Goal: Transaction & Acquisition: Download file/media

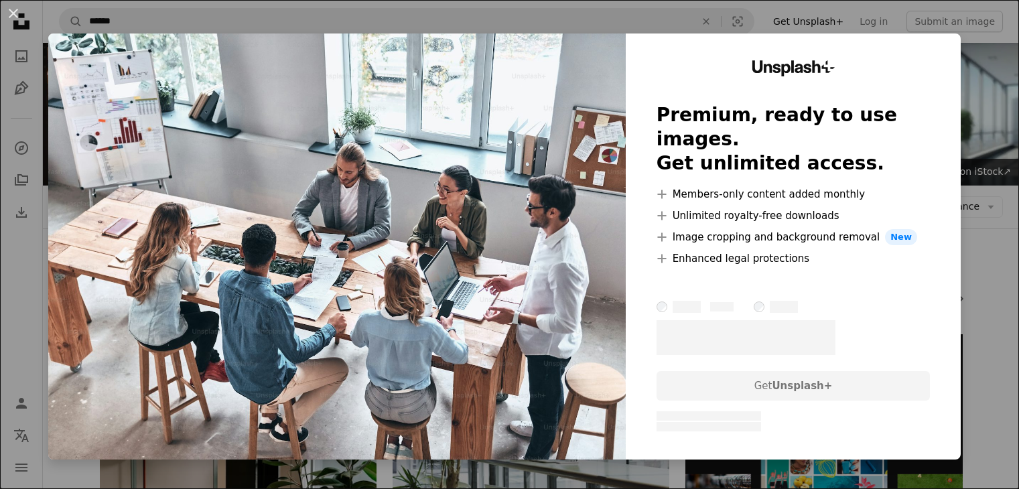
scroll to position [684, 0]
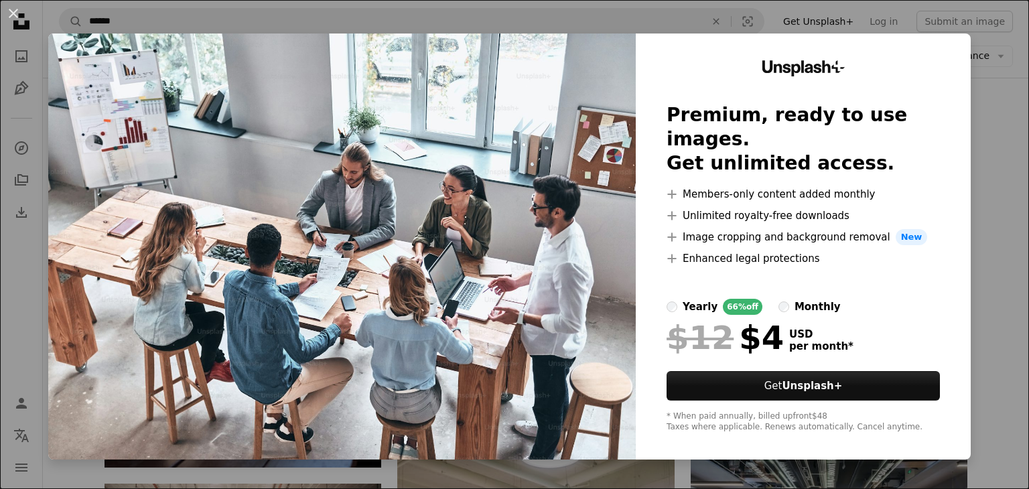
click at [996, 64] on div "An X shape Unsplash+ Premium, ready to use images. Get unlimited access. A plus…" at bounding box center [514, 244] width 1029 height 489
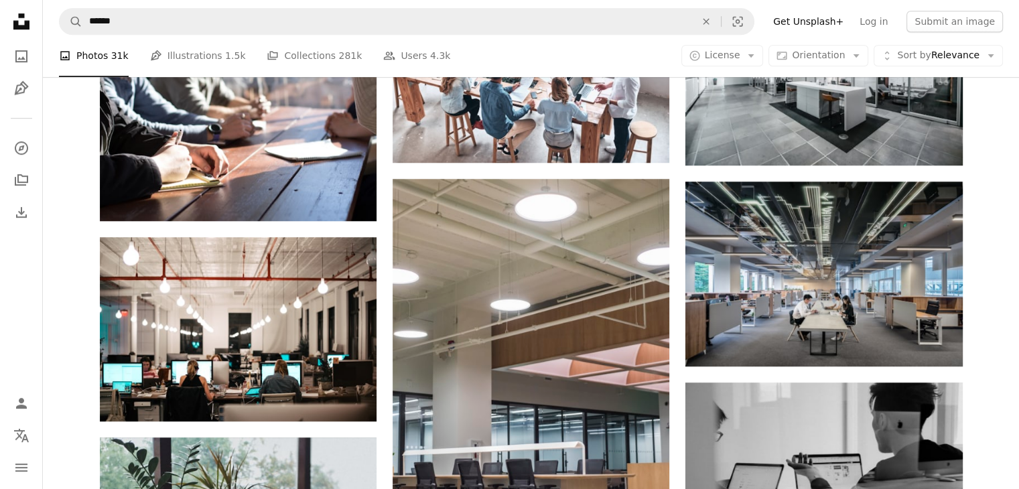
scroll to position [931, 0]
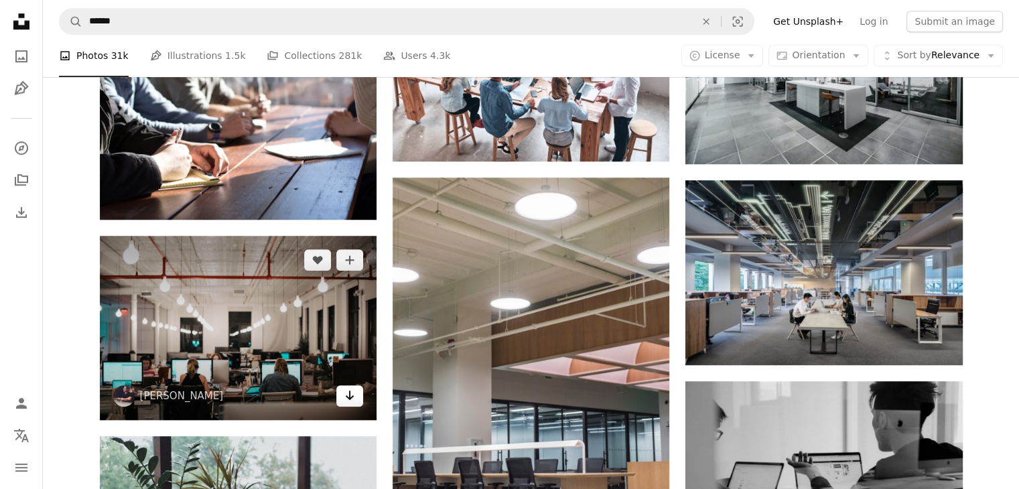
click at [347, 398] on icon "Arrow pointing down" at bounding box center [349, 395] width 11 height 16
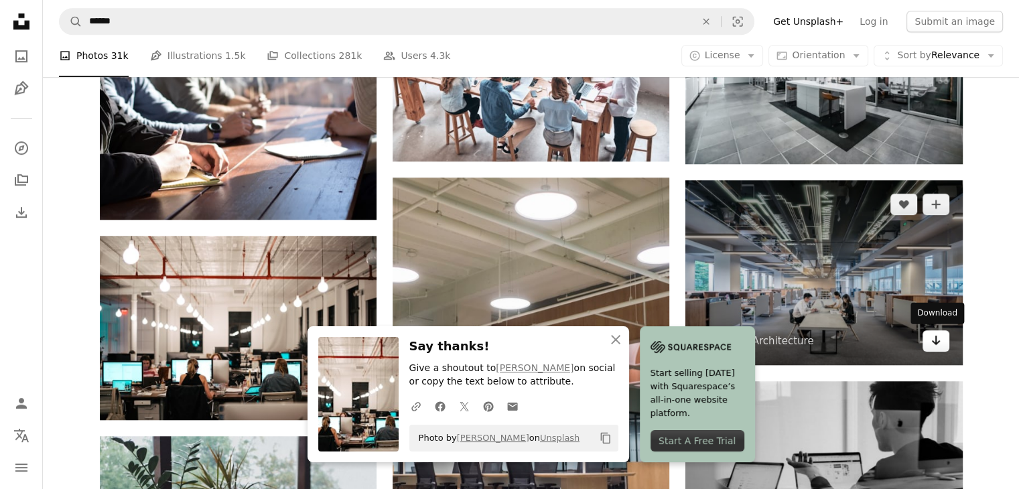
click at [936, 343] on icon "Download" at bounding box center [935, 340] width 9 height 9
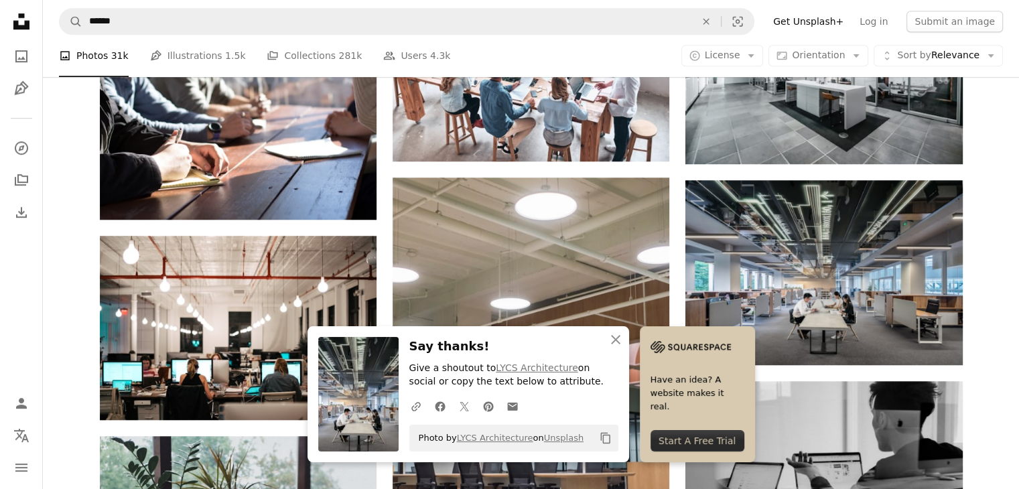
click at [989, 320] on div "Plus sign for Unsplash+ A heart A plus sign Toa Heftiba For Unsplash+ A lock Do…" at bounding box center [531, 385] width 976 height 1965
click at [618, 341] on icon "An X shape" at bounding box center [616, 340] width 16 height 16
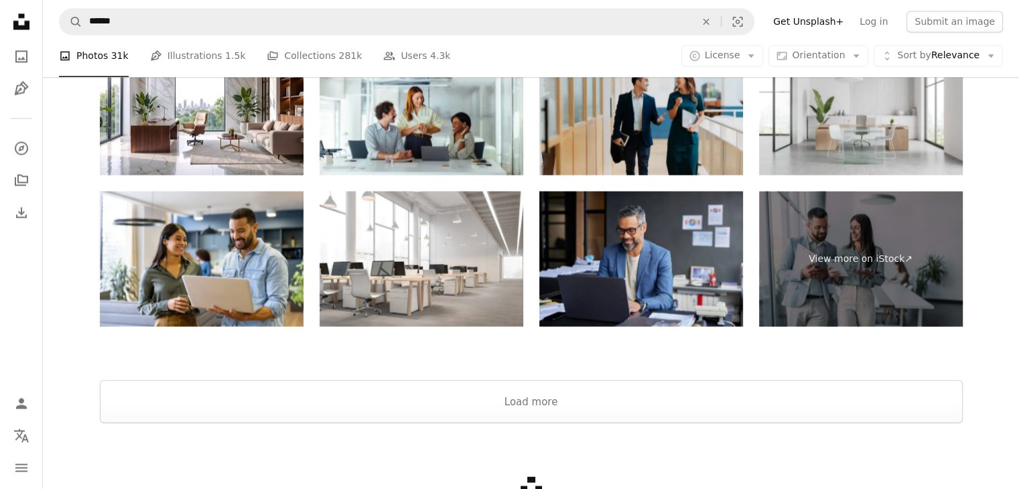
scroll to position [2359, 0]
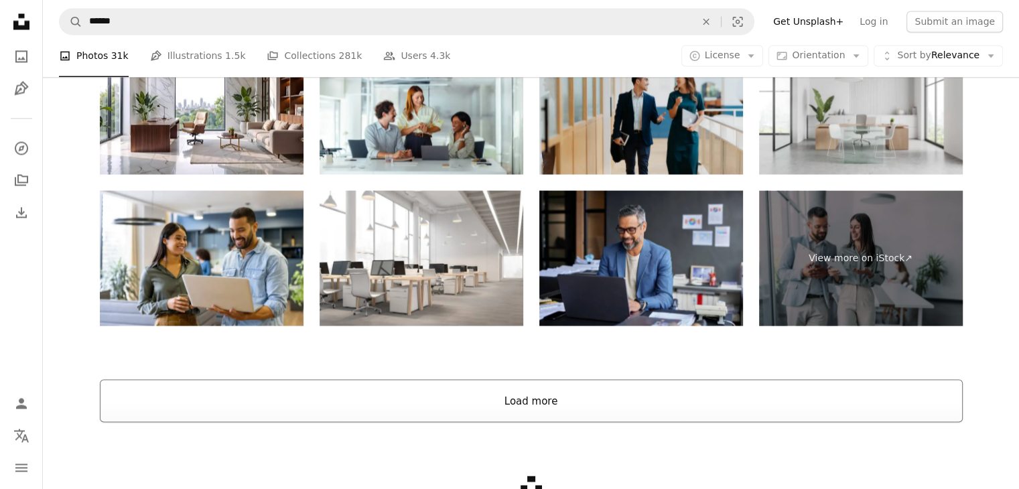
click at [592, 408] on button "Load more" at bounding box center [531, 400] width 863 height 43
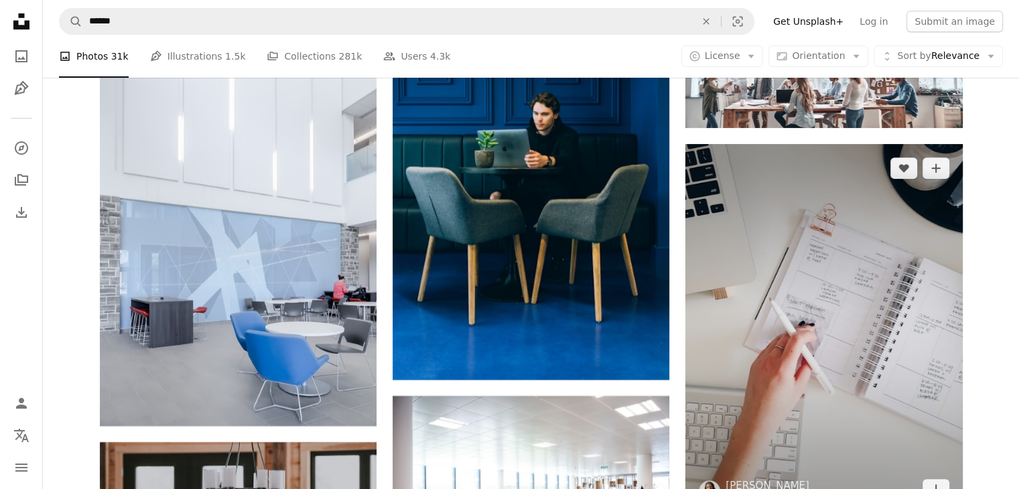
scroll to position [5266, 0]
